Goal: Information Seeking & Learning: Learn about a topic

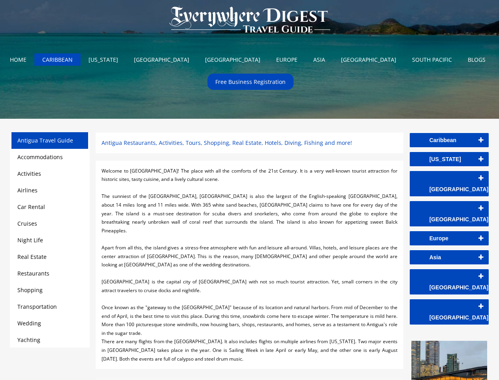
click at [250, 190] on div at bounding box center [250, 187] width 296 height 9
click at [250, 21] on img at bounding box center [250, 20] width 176 height 40
click at [450, 140] on link "Caribbean" at bounding box center [449, 140] width 79 height 14
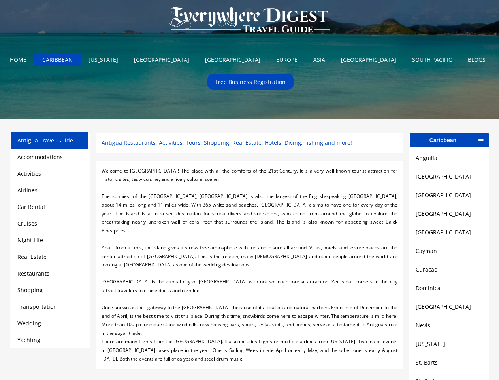
click at [450, 178] on link "[GEOGRAPHIC_DATA]" at bounding box center [449, 176] width 67 height 9
click at [450, 197] on link "[GEOGRAPHIC_DATA]" at bounding box center [449, 194] width 67 height 9
click at [450, 216] on link "[GEOGRAPHIC_DATA]" at bounding box center [449, 213] width 67 height 9
click at [450, 235] on link "[GEOGRAPHIC_DATA]" at bounding box center [449, 231] width 67 height 9
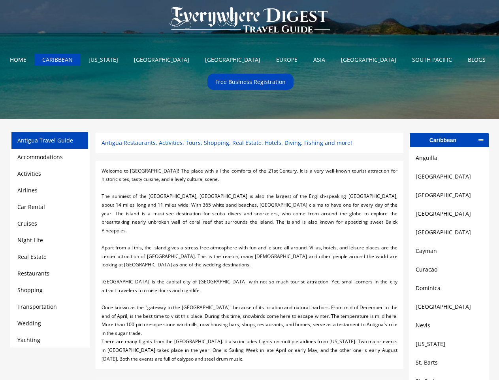
click at [450, 254] on link "Cayman" at bounding box center [449, 250] width 67 height 9
